Goal: Information Seeking & Learning: Check status

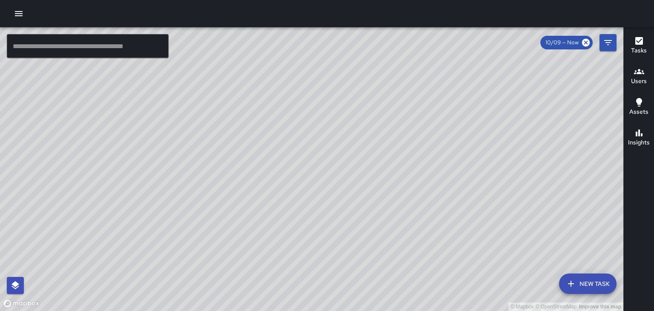
click at [12, 9] on div at bounding box center [327, 13] width 654 height 27
click at [20, 17] on icon "button" at bounding box center [19, 14] width 10 height 10
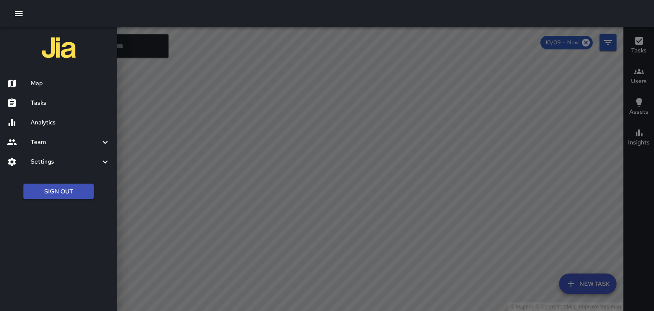
click at [49, 101] on h6 "Tasks" at bounding box center [71, 102] width 80 height 9
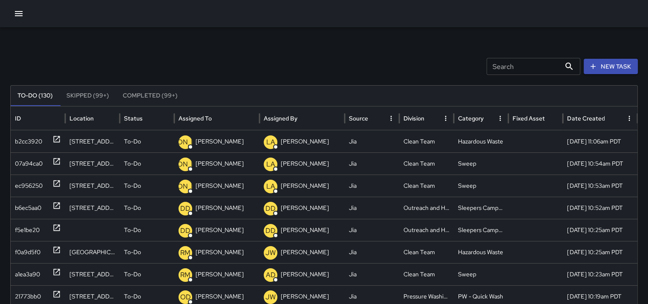
click at [530, 69] on input "Search" at bounding box center [523, 66] width 74 height 17
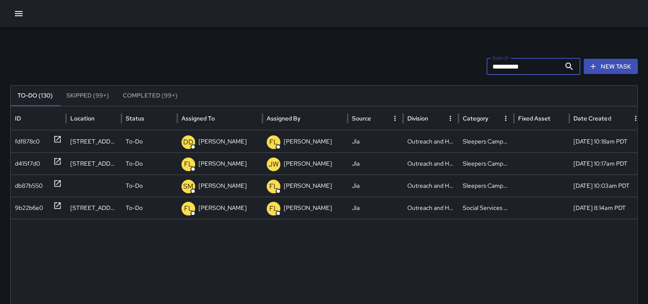
type input "*********"
click at [133, 95] on button "Completed (99+)" at bounding box center [150, 96] width 69 height 20
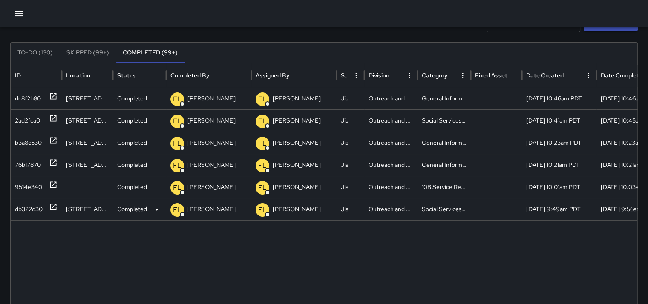
scroll to position [43, 0]
click at [50, 91] on div at bounding box center [53, 99] width 9 height 22
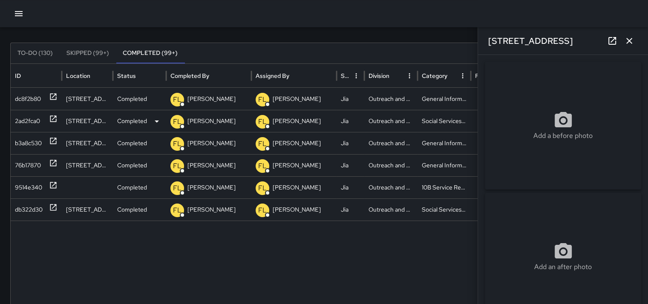
click at [56, 116] on icon at bounding box center [53, 119] width 9 height 9
type input "**********"
click at [53, 139] on icon at bounding box center [53, 141] width 9 height 9
click at [54, 166] on icon at bounding box center [53, 163] width 9 height 9
click at [51, 164] on icon at bounding box center [53, 163] width 9 height 9
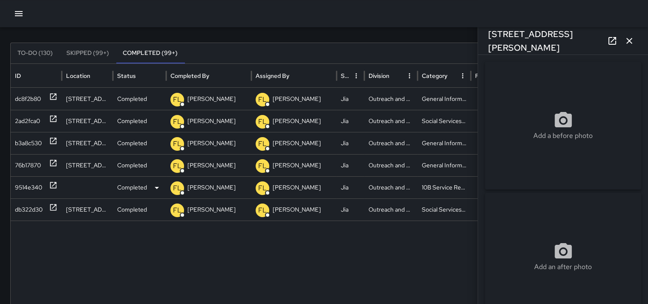
click at [50, 186] on icon at bounding box center [53, 185] width 6 height 6
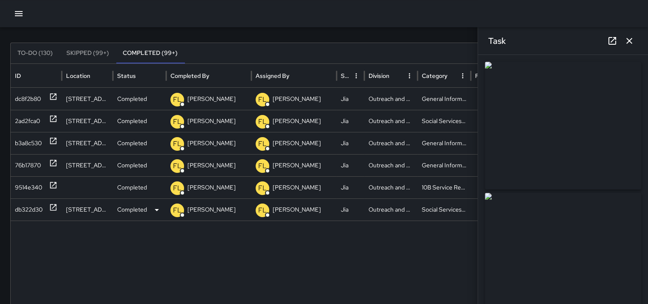
click at [57, 212] on div at bounding box center [53, 210] width 9 height 22
click at [50, 159] on icon at bounding box center [53, 163] width 9 height 9
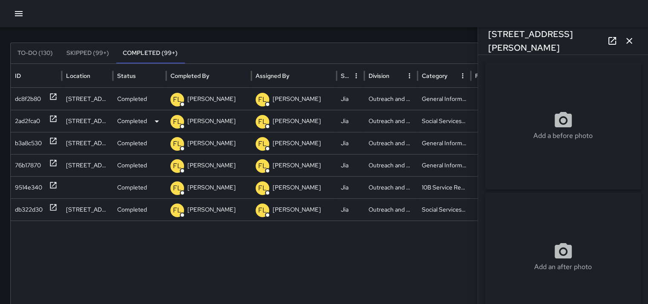
click at [49, 115] on icon at bounding box center [53, 119] width 9 height 9
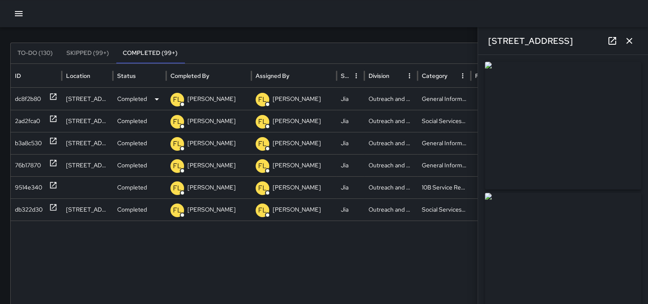
click at [53, 96] on icon at bounding box center [53, 97] width 6 height 6
click at [45, 47] on button "To-Do (130)" at bounding box center [35, 53] width 49 height 20
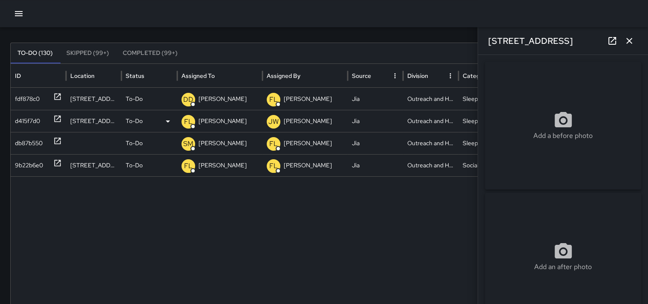
click at [55, 118] on icon at bounding box center [58, 119] width 6 height 6
click at [478, 121] on div "**********" at bounding box center [563, 179] width 170 height 249
click at [468, 147] on div "Sleepers Campers and Loiterers" at bounding box center [485, 143] width 55 height 22
click at [468, 162] on div "Social Services Support" at bounding box center [485, 165] width 55 height 22
click at [464, 101] on div "Sleepers Campers and Loiterers" at bounding box center [485, 99] width 55 height 22
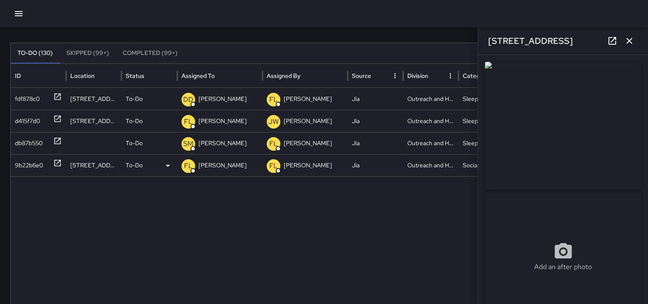
click at [99, 168] on div "[STREET_ADDRESS]" at bounding box center [93, 165] width 55 height 22
click at [117, 141] on div at bounding box center [93, 143] width 55 height 22
click at [55, 138] on icon at bounding box center [58, 141] width 6 height 6
click at [60, 116] on icon at bounding box center [58, 119] width 6 height 6
click at [56, 92] on div at bounding box center [57, 99] width 9 height 22
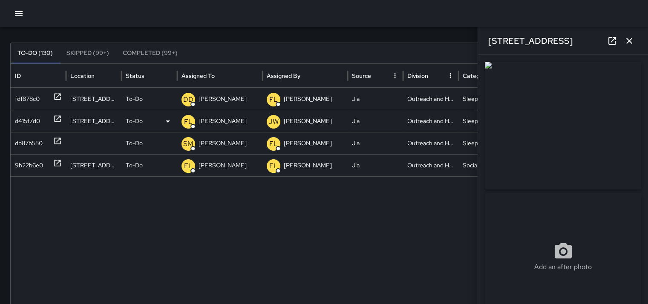
click at [107, 125] on div "[STREET_ADDRESS]" at bounding box center [93, 121] width 55 height 22
click at [57, 118] on icon at bounding box center [57, 119] width 9 height 9
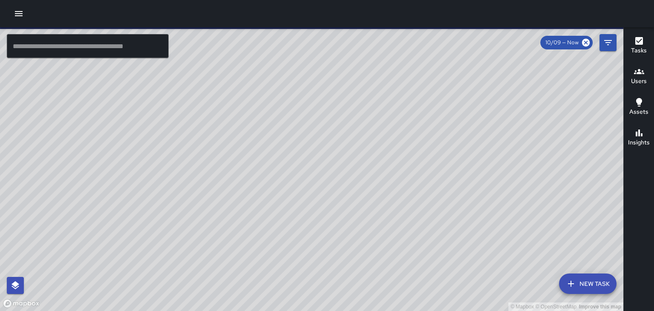
click at [23, 17] on icon "button" at bounding box center [19, 14] width 10 height 10
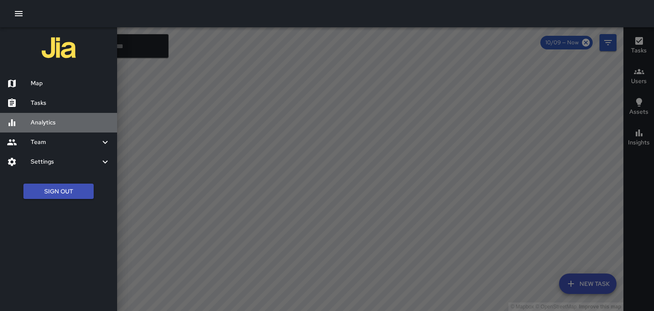
click at [34, 126] on h6 "Analytics" at bounding box center [71, 122] width 80 height 9
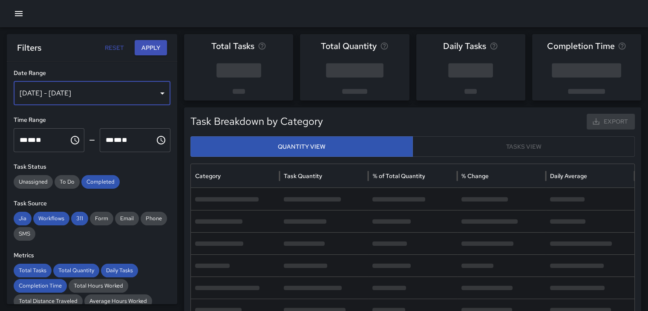
click at [66, 95] on div "[DATE] - [DATE]" at bounding box center [92, 93] width 157 height 24
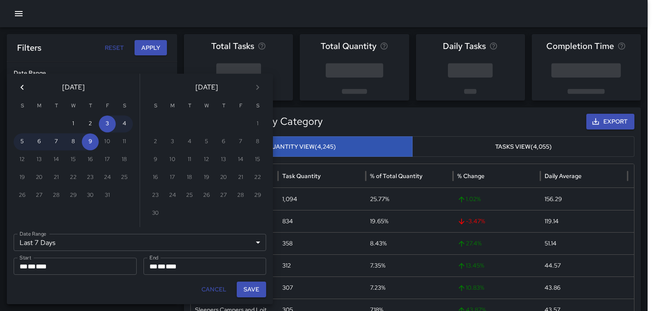
click at [26, 86] on icon "Previous month" at bounding box center [22, 87] width 10 height 10
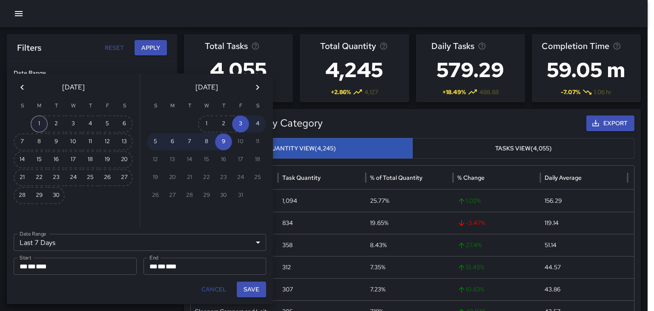
click at [43, 125] on button "1" at bounding box center [39, 123] width 17 height 17
type input "******"
type input "**********"
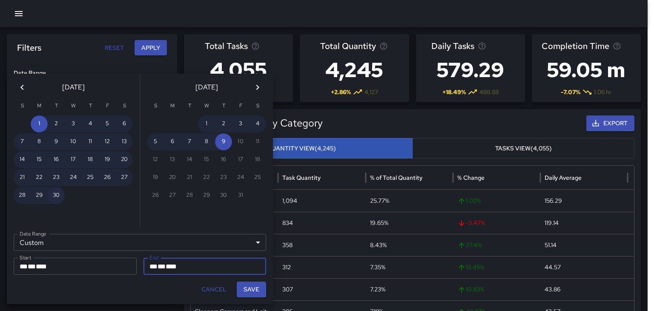
click at [60, 195] on button "30" at bounding box center [56, 195] width 17 height 17
type input "**********"
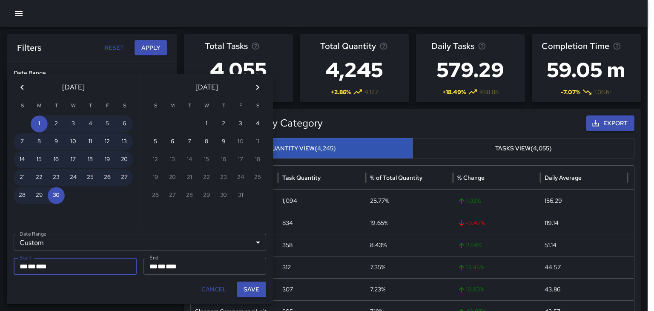
click at [238, 288] on button "Save" at bounding box center [251, 290] width 29 height 16
type input "**********"
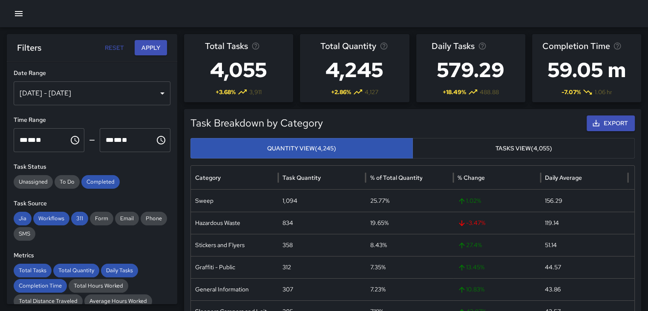
click at [148, 52] on button "Apply" at bounding box center [151, 48] width 32 height 16
